Goal: Task Accomplishment & Management: Manage account settings

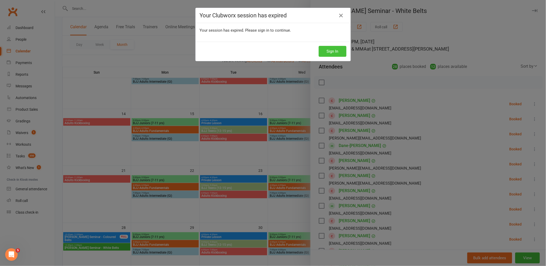
click at [333, 52] on button "Sign In" at bounding box center [333, 51] width 28 height 11
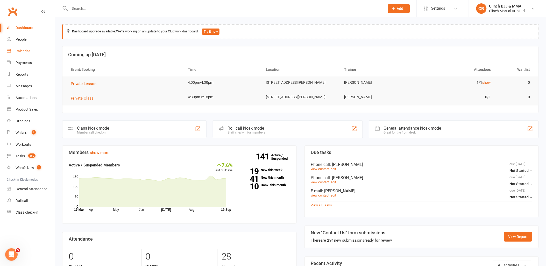
click at [20, 49] on div "Calendar" at bounding box center [23, 51] width 15 height 4
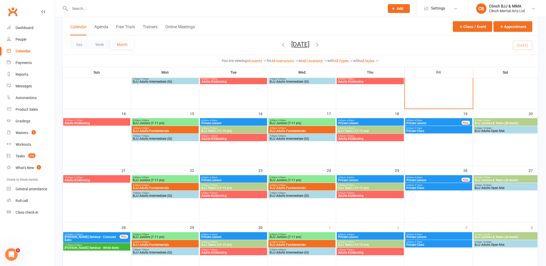
scroll to position [201, 0]
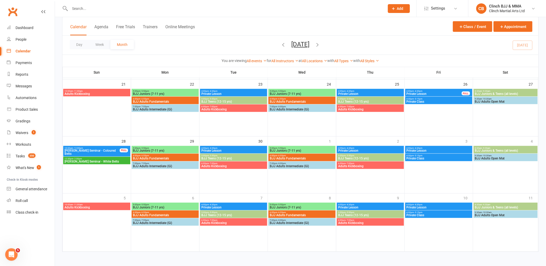
click at [98, 150] on span "[PERSON_NAME] Seminar - Coloured Belts" at bounding box center [92, 152] width 56 height 6
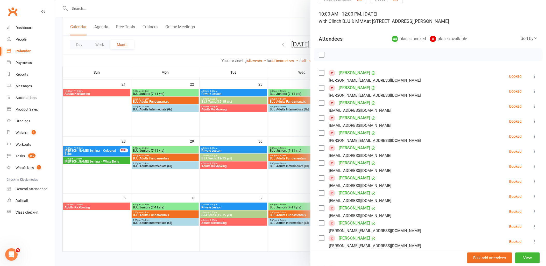
scroll to position [0, 0]
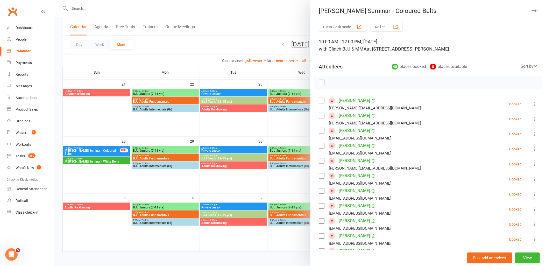
click at [97, 161] on div at bounding box center [300, 133] width 491 height 266
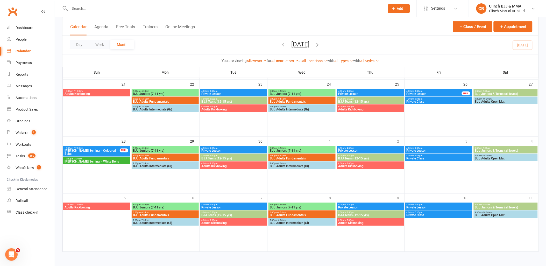
click at [97, 161] on span "[PERSON_NAME] Seminar - White Belts" at bounding box center [96, 161] width 65 height 3
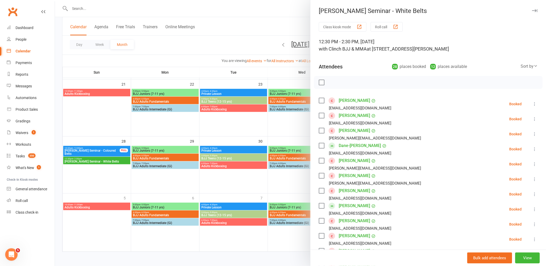
click at [104, 151] on div at bounding box center [300, 133] width 491 height 266
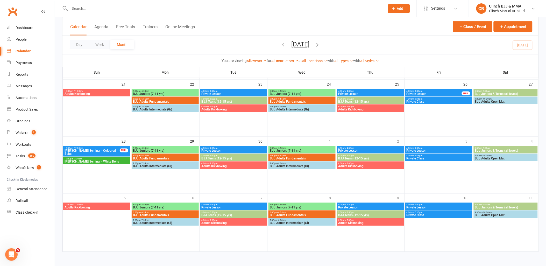
click at [104, 151] on span "[PERSON_NAME] Seminar - Coloured Belts" at bounding box center [92, 152] width 56 height 6
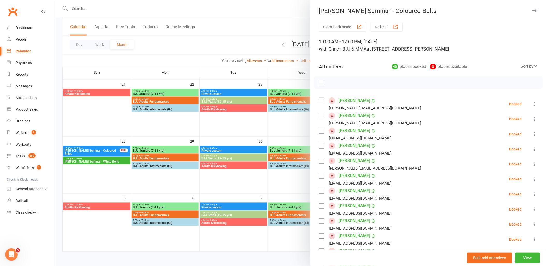
click at [101, 163] on div at bounding box center [300, 133] width 491 height 266
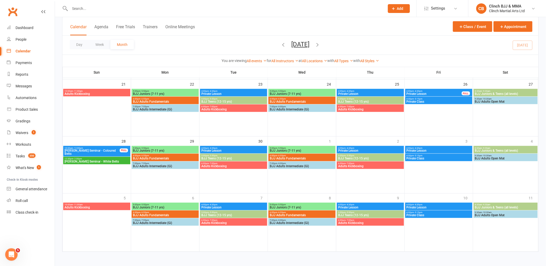
click at [100, 161] on span "[PERSON_NAME] Seminar - White Belts" at bounding box center [96, 161] width 65 height 3
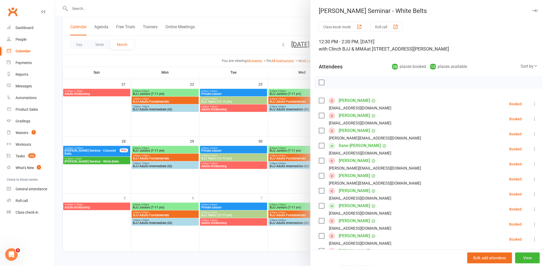
click at [76, 117] on div at bounding box center [300, 133] width 491 height 266
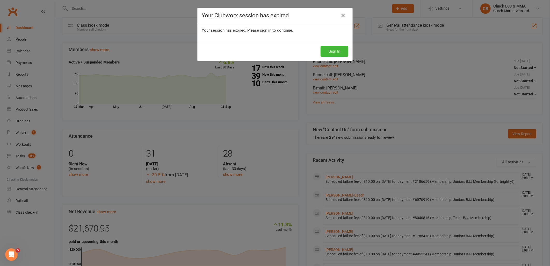
scroll to position [29, 0]
click at [332, 52] on button "Sign In" at bounding box center [335, 51] width 28 height 11
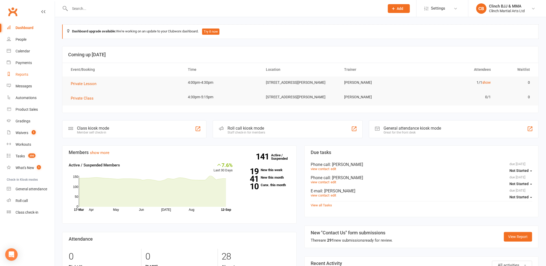
click at [22, 75] on div "Reports" at bounding box center [22, 74] width 13 height 4
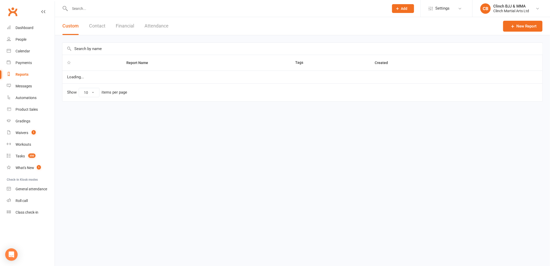
select select "100"
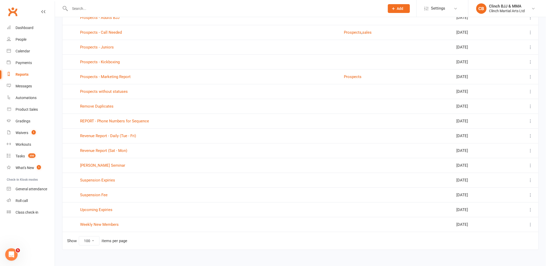
scroll to position [584, 0]
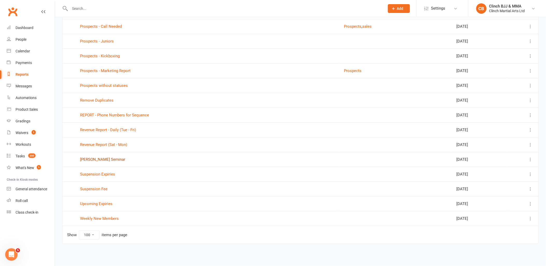
click at [100, 161] on link "Rigan Machado Seminar" at bounding box center [102, 159] width 45 height 5
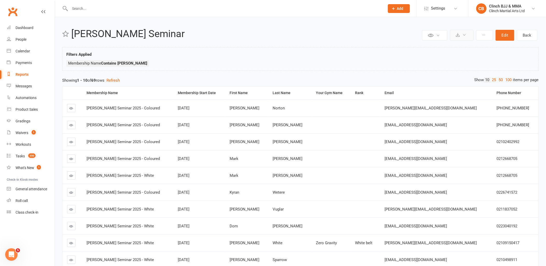
click at [460, 34] on button at bounding box center [462, 35] width 24 height 11
click at [299, 53] on div "Filters Applied Membership Name Contains Rigan" at bounding box center [300, 60] width 468 height 18
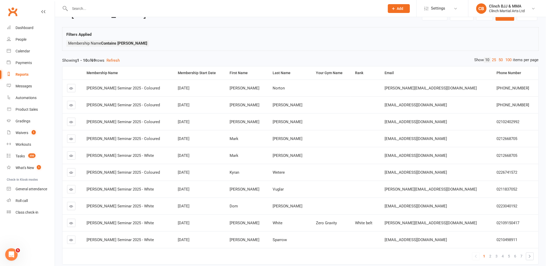
scroll to position [48, 0]
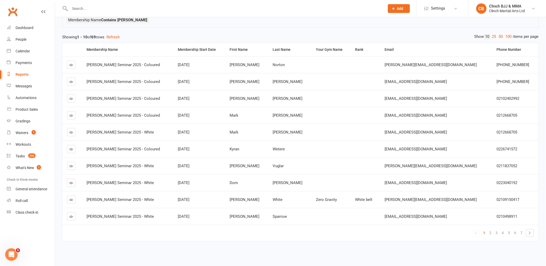
click at [492, 229] on link "2" at bounding box center [490, 232] width 6 height 7
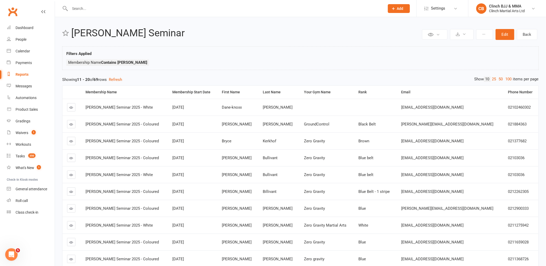
scroll to position [0, 0]
click at [456, 33] on icon at bounding box center [458, 35] width 4 height 4
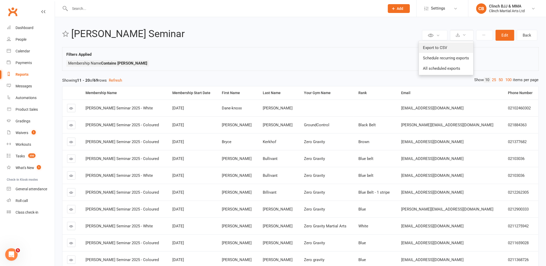
click at [447, 47] on link "Export to CSV" at bounding box center [446, 47] width 54 height 10
click at [102, 11] on input "text" at bounding box center [224, 8] width 313 height 7
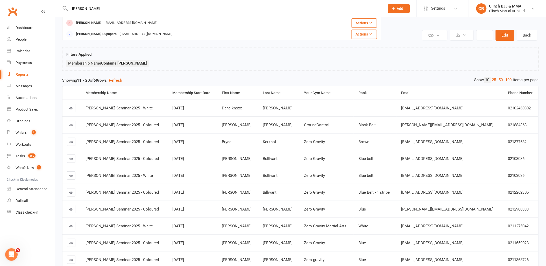
type input "Dunn"
click at [103, 19] on div "phildunn7767@gmail.com" at bounding box center [131, 23] width 56 height 8
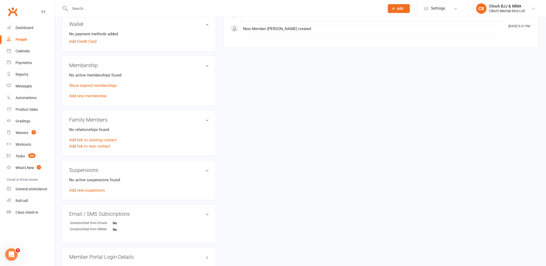
scroll to position [230, 0]
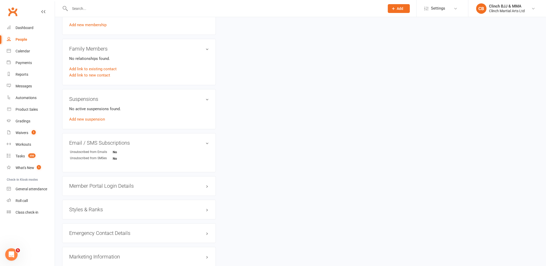
click at [117, 211] on h3 "Styles & Ranks" at bounding box center [139, 210] width 140 height 6
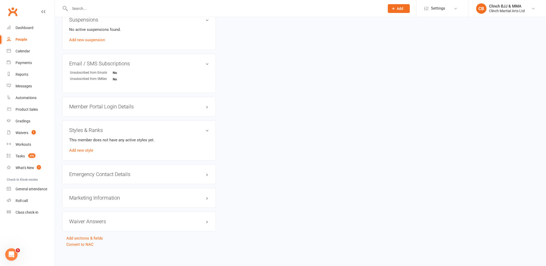
scroll to position [312, 0]
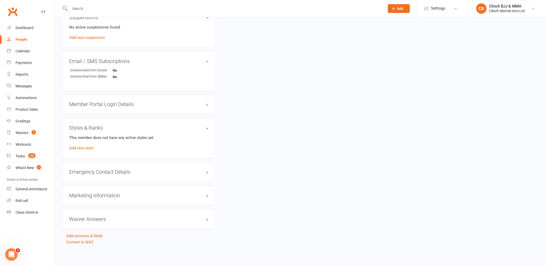
click at [96, 199] on div "Marketing Information edit" at bounding box center [139, 196] width 154 height 20
click at [102, 195] on h3 "Marketing Information edit" at bounding box center [139, 196] width 140 height 6
click at [0, 0] on link "edit" at bounding box center [0, 0] width 0 height 0
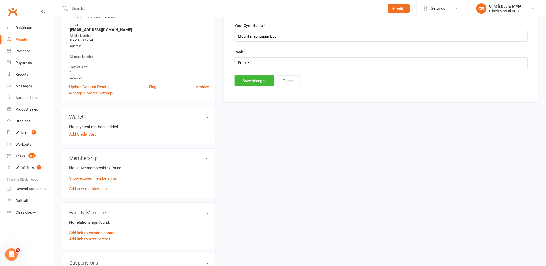
scroll to position [40, 0]
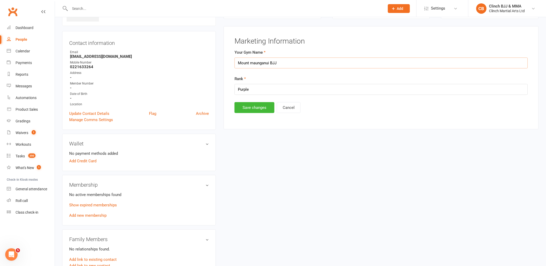
drag, startPoint x: 294, startPoint y: 60, endPoint x: 196, endPoint y: 61, distance: 98.9
click at [196, 61] on div "upload photo Phil Dunn Activated 4 September, 2025 Added 4 September, 2025 Canc…" at bounding box center [300, 251] width 484 height 532
type input "CoreMMA"
click at [252, 108] on button "Save changes" at bounding box center [254, 107] width 40 height 11
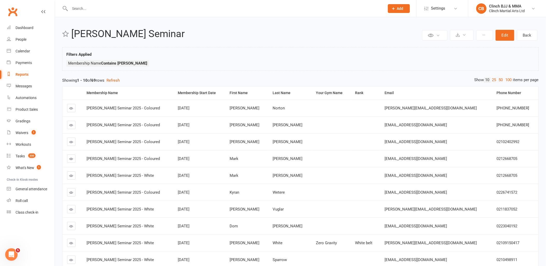
select select "100"
click at [458, 35] on icon at bounding box center [458, 35] width 4 height 4
click at [450, 45] on link "Export to CSV" at bounding box center [446, 47] width 54 height 10
click at [506, 34] on button "Edit" at bounding box center [504, 35] width 19 height 11
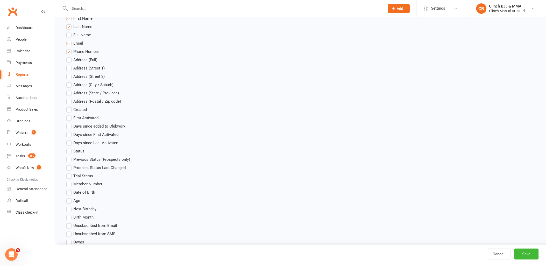
scroll to position [259, 0]
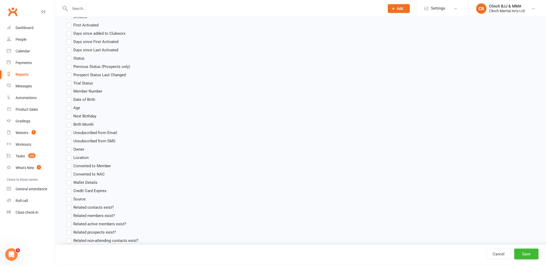
click at [86, 90] on span "Member Number" at bounding box center [87, 90] width 29 height 5
click at [70, 88] on input "Member Number" at bounding box center [67, 88] width 3 height 0
click at [532, 255] on button "Save" at bounding box center [526, 253] width 24 height 11
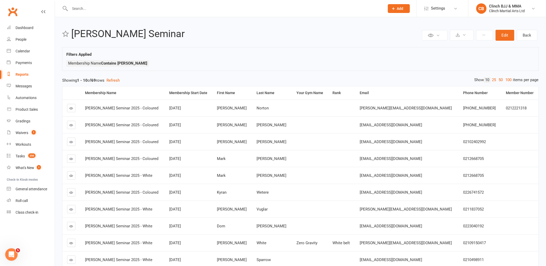
click at [506, 78] on link "100" at bounding box center [508, 79] width 9 height 5
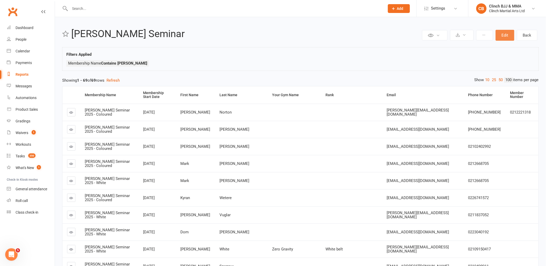
click at [501, 34] on button "Edit" at bounding box center [504, 35] width 19 height 11
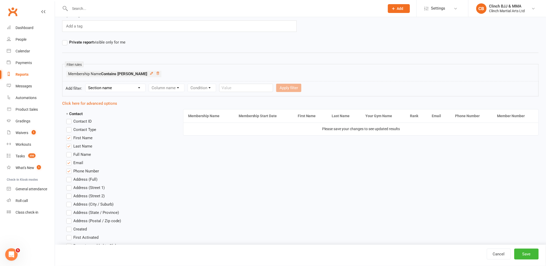
scroll to position [115, 0]
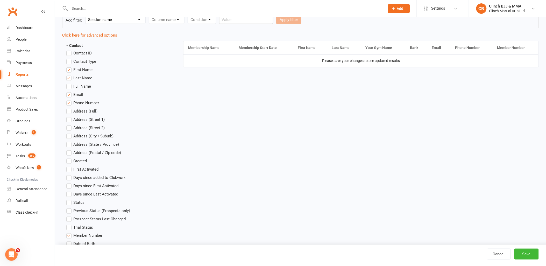
click at [69, 233] on label "Member Number" at bounding box center [84, 235] width 36 height 6
click at [69, 232] on input "Member Number" at bounding box center [67, 232] width 3 height 0
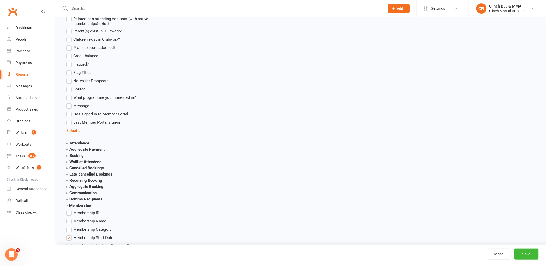
scroll to position [518, 0]
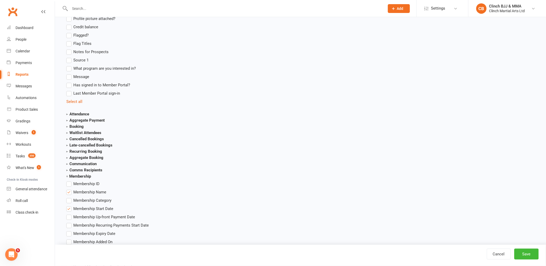
click at [70, 182] on label "Membership ID" at bounding box center [82, 183] width 33 height 6
click at [70, 180] on input "Membership ID" at bounding box center [67, 180] width 3 height 0
click at [524, 252] on button "Save" at bounding box center [526, 253] width 24 height 11
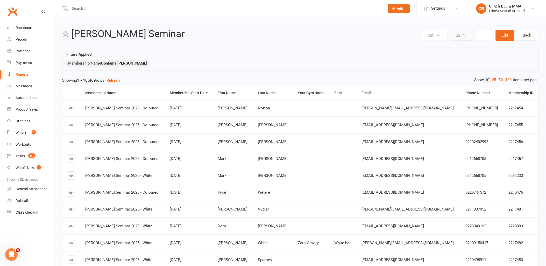
click at [459, 34] on icon at bounding box center [458, 35] width 4 height 4
click at [439, 46] on link "Export to CSV" at bounding box center [446, 47] width 54 height 10
click at [103, 9] on input "text" at bounding box center [224, 8] width 313 height 7
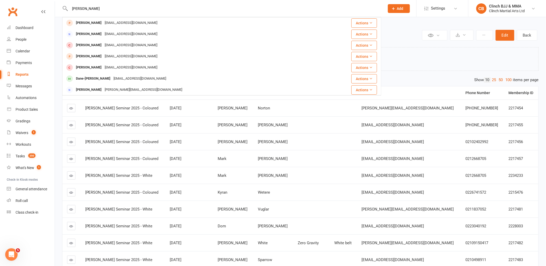
type input "Dane"
click at [95, 78] on div "Dane-[PERSON_NAME]" at bounding box center [93, 79] width 38 height 8
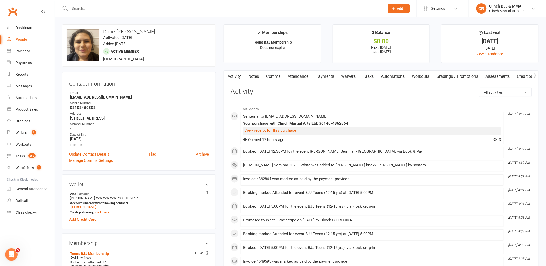
click at [298, 77] on link "Attendance" at bounding box center [298, 76] width 28 height 12
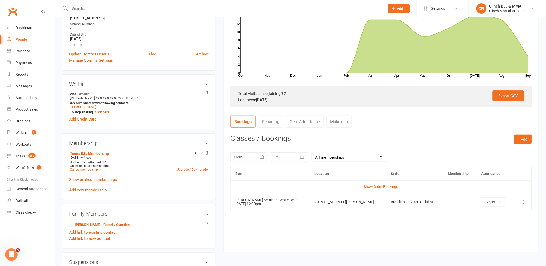
scroll to position [115, 0]
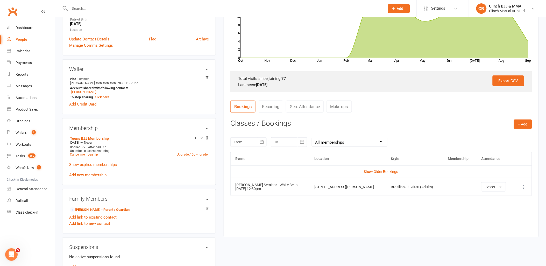
click at [95, 164] on link "Show expired memberships" at bounding box center [93, 164] width 48 height 5
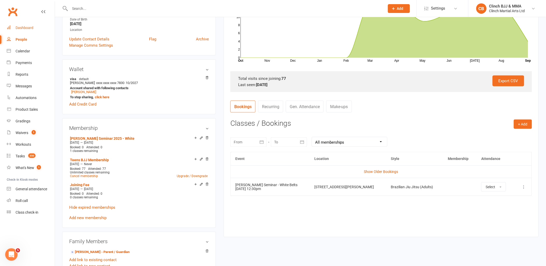
click at [24, 26] on div "Dashboard" at bounding box center [25, 28] width 18 height 4
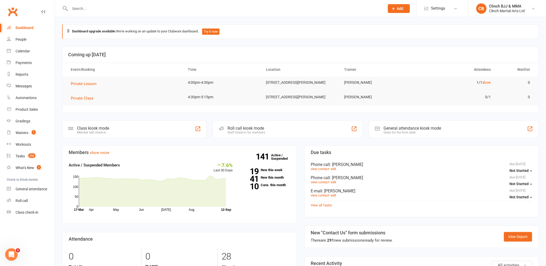
click at [105, 11] on input "text" at bounding box center [224, 8] width 313 height 7
paste input "Eichstaedt McComb"
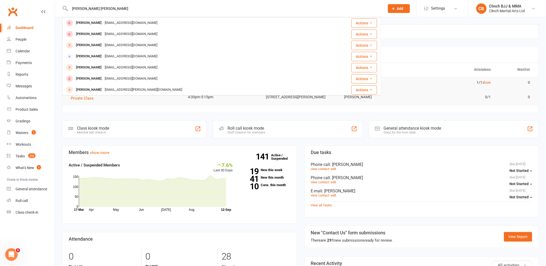
type input "Eichstaedt McComb"
click at [103, 23] on div "Mark Eichstaedt McComb" at bounding box center [88, 23] width 29 height 8
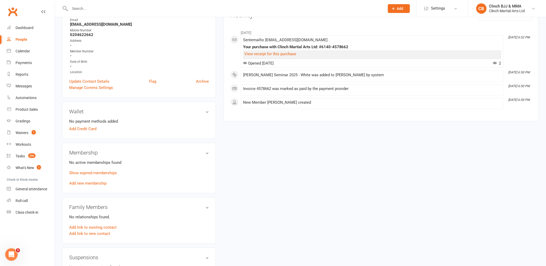
scroll to position [29, 0]
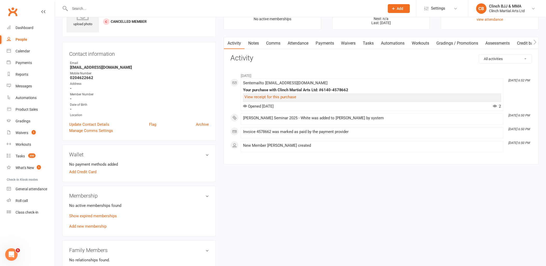
click at [94, 213] on p "Show expired memberships" at bounding box center [139, 216] width 140 height 6
click at [94, 216] on link "Show expired memberships" at bounding box center [93, 215] width 48 height 5
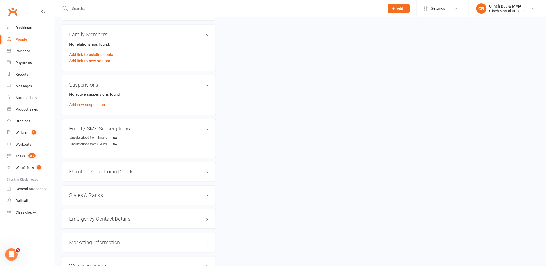
scroll to position [259, 0]
click at [98, 194] on h3 "Styles & Ranks" at bounding box center [139, 193] width 140 height 6
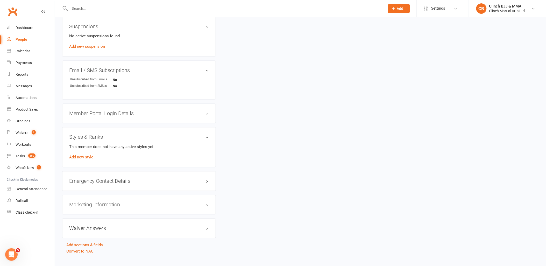
scroll to position [316, 0]
click at [104, 201] on h3 "Marketing Information edit" at bounding box center [139, 203] width 140 height 6
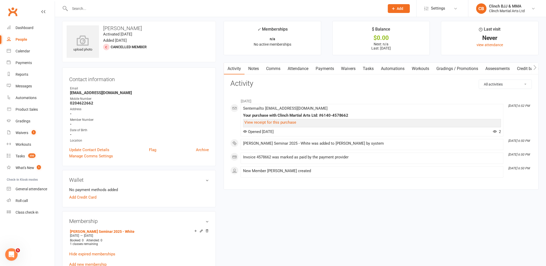
scroll to position [0, 0]
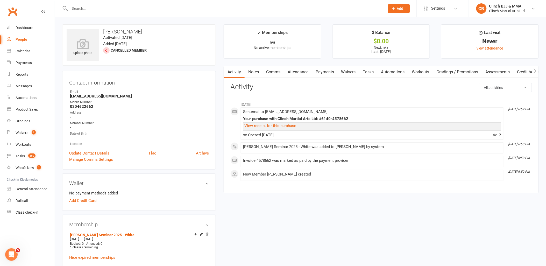
click at [299, 71] on link "Attendance" at bounding box center [298, 72] width 28 height 12
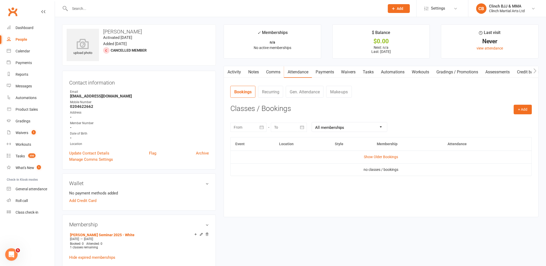
click at [383, 153] on td "Show Older Bookings" at bounding box center [380, 156] width 301 height 12
click at [382, 157] on link "Show Older Bookings" at bounding box center [381, 157] width 34 height 4
click at [525, 109] on button "+ Add" at bounding box center [523, 109] width 18 height 9
click at [502, 119] on link "Book Event" at bounding box center [505, 121] width 51 height 10
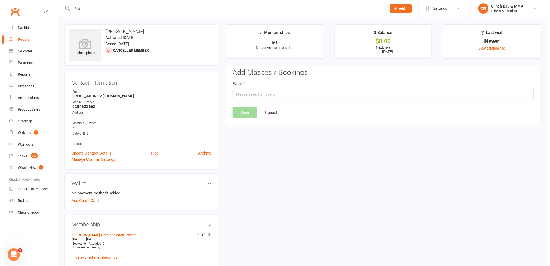
scroll to position [40, 0]
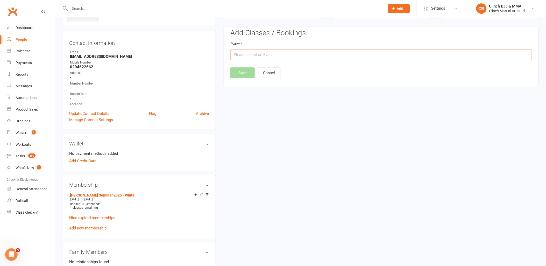
click at [301, 55] on input "text" at bounding box center [380, 54] width 301 height 11
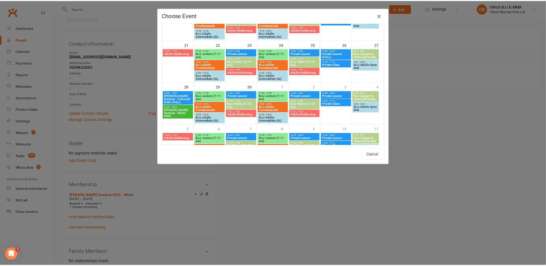
scroll to position [171, 0]
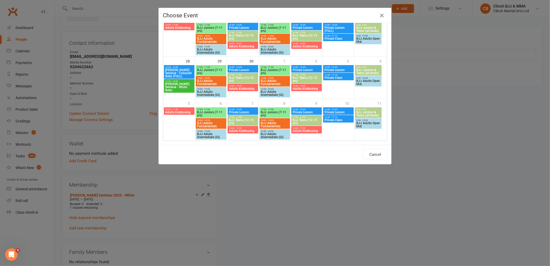
click at [170, 85] on span "[PERSON_NAME] Seminar - White Belts" at bounding box center [179, 86] width 28 height 9
type input "Rigan Machado Seminar - White Belts - Sep 28, 2025 12:30:00 PM"
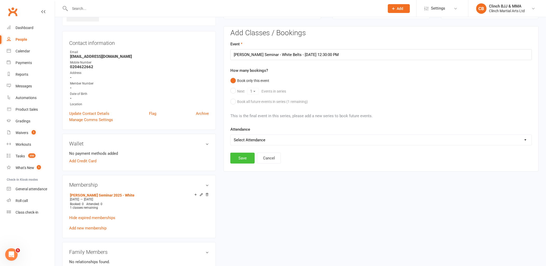
click at [238, 157] on button "Save" at bounding box center [242, 158] width 24 height 11
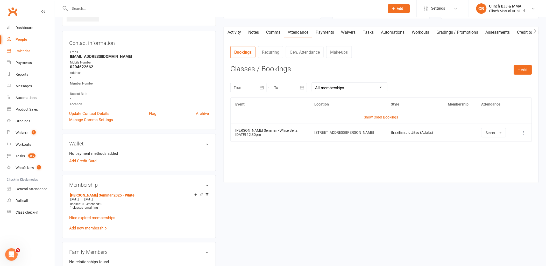
click at [25, 50] on div "Calendar" at bounding box center [23, 51] width 15 height 4
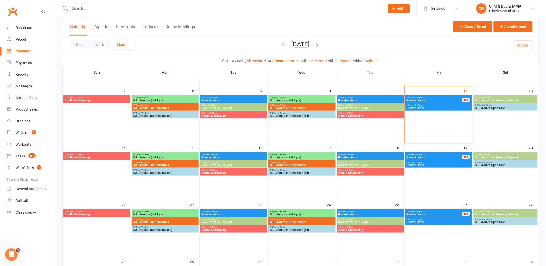
scroll to position [115, 0]
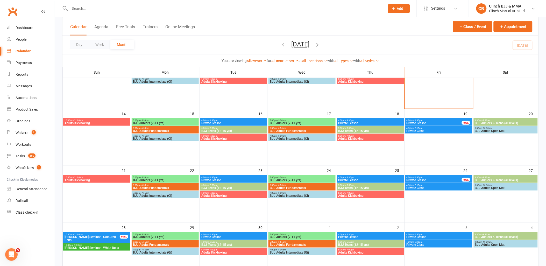
click at [88, 234] on span "10:00am - 12:00pm" at bounding box center [92, 234] width 56 height 2
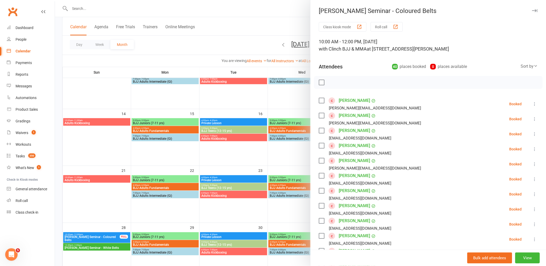
click at [88, 247] on div at bounding box center [300, 133] width 491 height 266
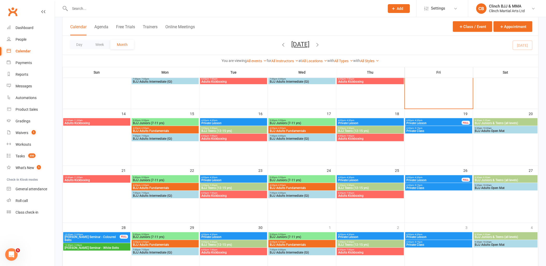
click at [88, 247] on span "[PERSON_NAME] Seminar - White Belts" at bounding box center [96, 247] width 65 height 3
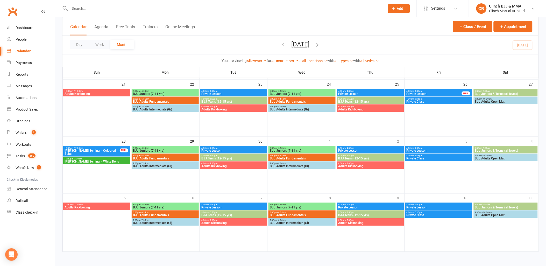
click at [105, 158] on span "12:30pm - 2:30pm" at bounding box center [96, 159] width 65 height 2
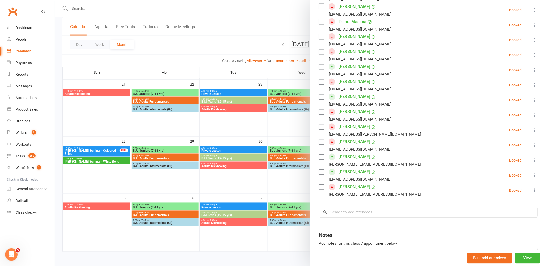
scroll to position [332, 0]
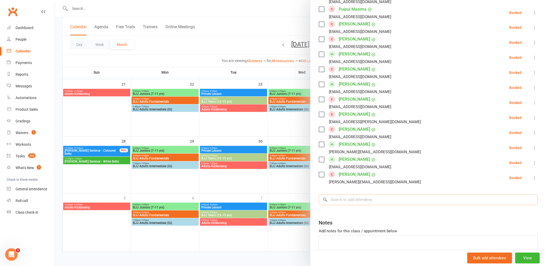
click at [369, 200] on input "search" at bounding box center [428, 199] width 219 height 11
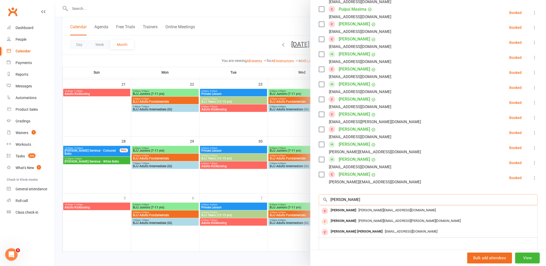
type input "[PERSON_NAME]"
click at [352, 211] on div "[PERSON_NAME]" at bounding box center [343, 211] width 30 height 8
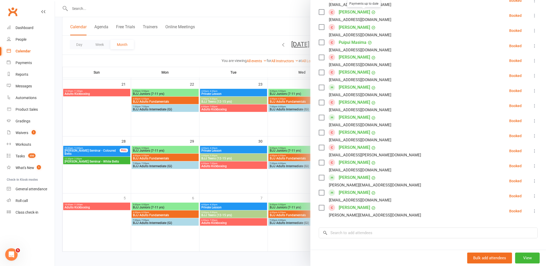
scroll to position [303, 0]
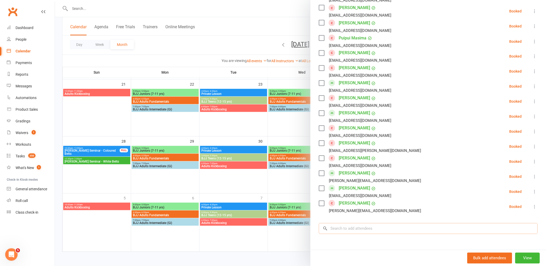
click at [335, 230] on input "search" at bounding box center [428, 228] width 219 height 11
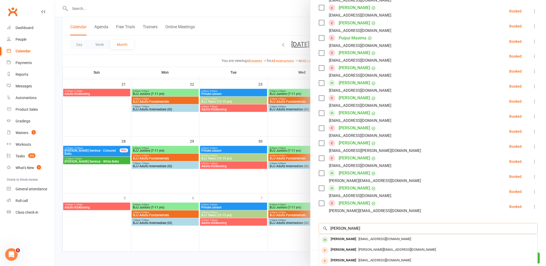
type input "[PERSON_NAME]"
click at [344, 239] on div "[PERSON_NAME]" at bounding box center [343, 239] width 30 height 8
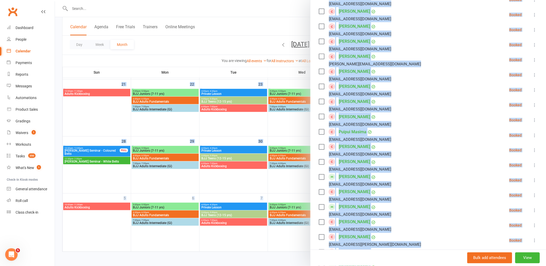
scroll to position [0, 0]
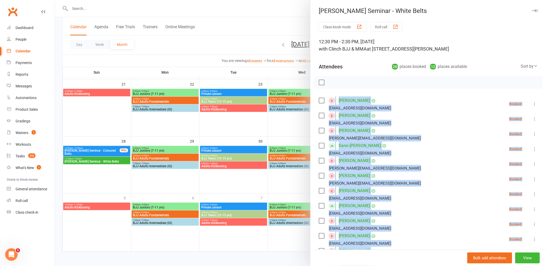
drag, startPoint x: 376, startPoint y: 210, endPoint x: 313, endPoint y: 97, distance: 129.4
copy ul "[PERSON_NAME] [EMAIL_ADDRESS][DOMAIN_NAME] Booked More info Remove Check in Mar…"
click at [520, 255] on button "View" at bounding box center [527, 257] width 25 height 11
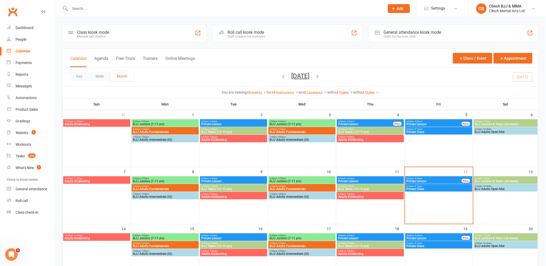
click at [122, 11] on input "text" at bounding box center [224, 8] width 313 height 7
